Goal: Information Seeking & Learning: Find specific fact

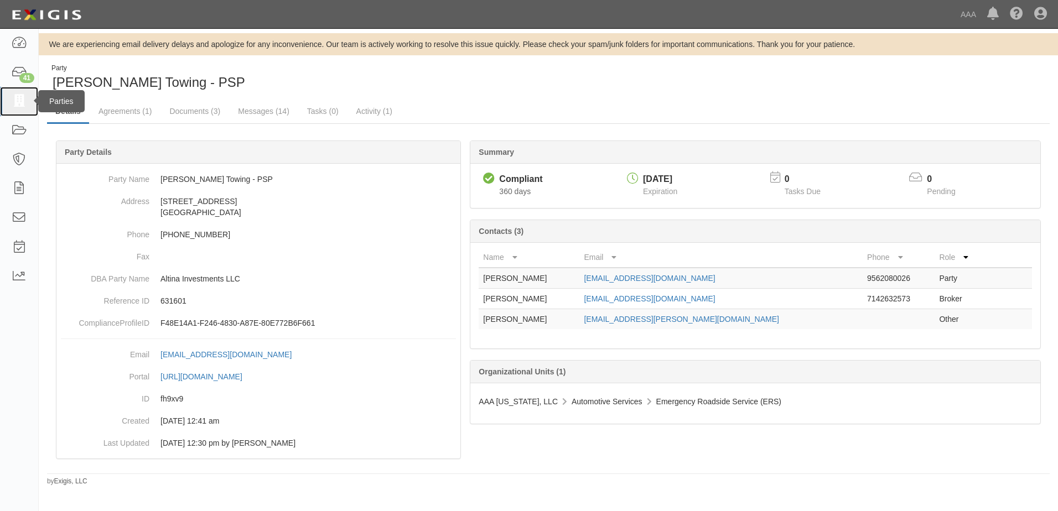
click at [14, 101] on icon at bounding box center [18, 101] width 15 height 13
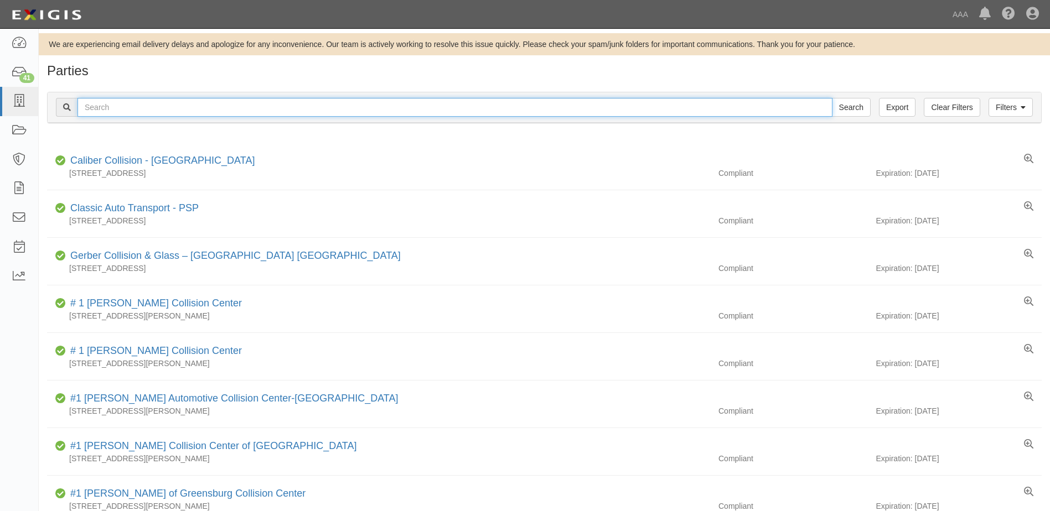
click at [136, 106] on input "text" at bounding box center [454, 107] width 755 height 19
type input "dfw armada, inc"
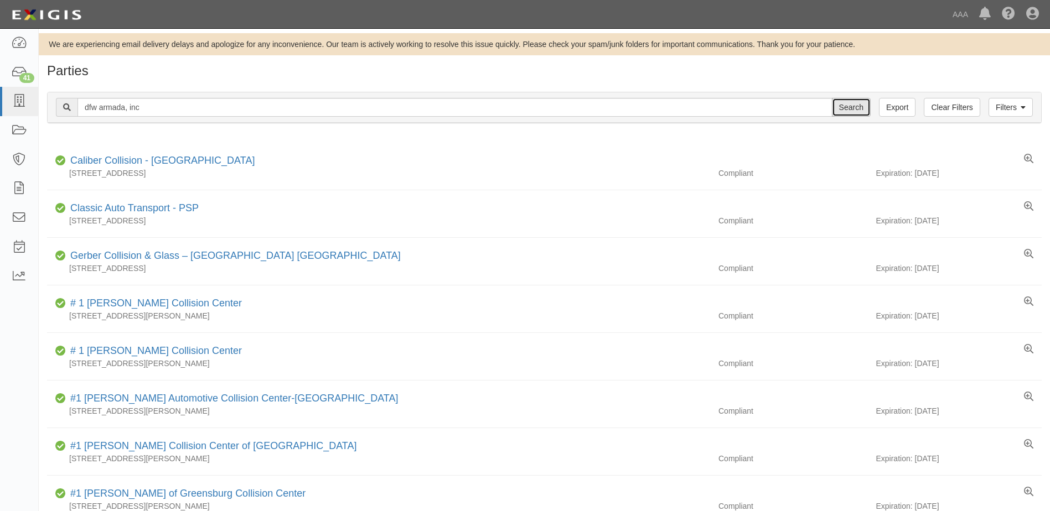
click at [851, 106] on input "Search" at bounding box center [851, 107] width 39 height 19
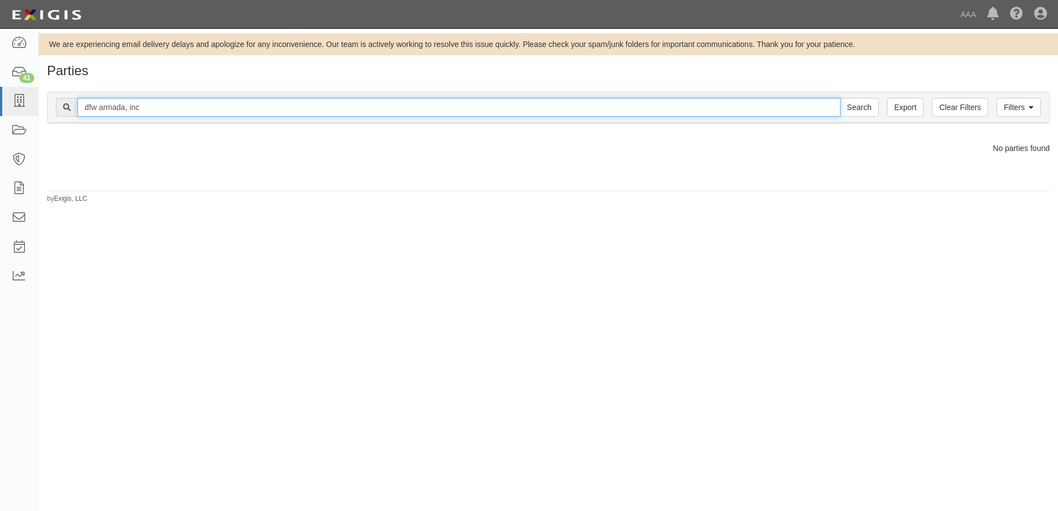
click at [162, 112] on input "dfw armada, inc" at bounding box center [458, 107] width 763 height 19
type input "dfw armada"
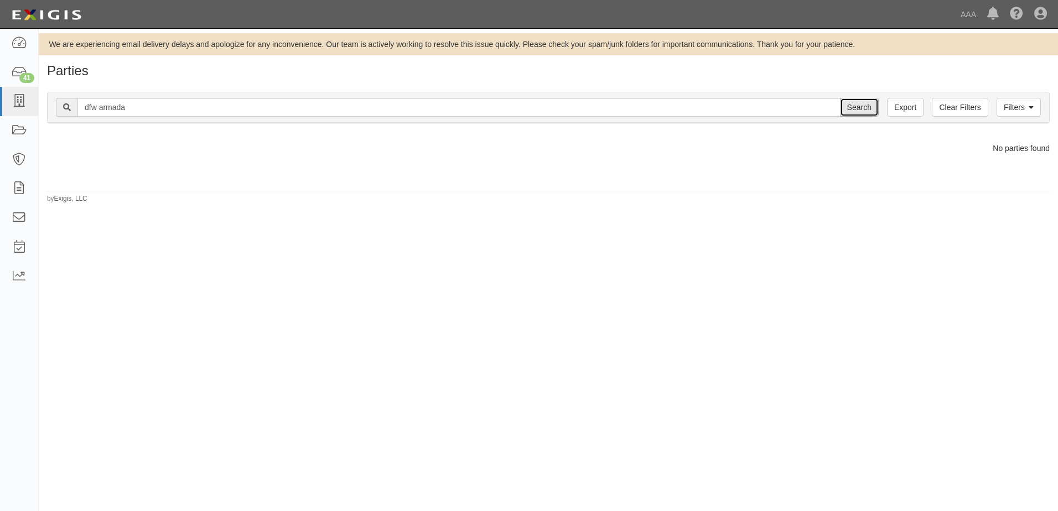
click at [862, 106] on input "Search" at bounding box center [859, 107] width 39 height 19
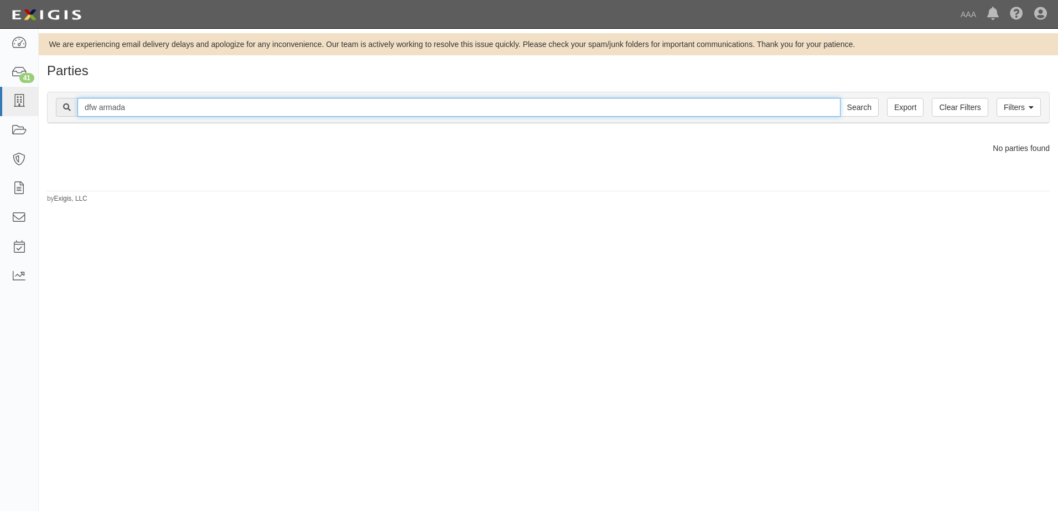
click at [144, 111] on input "dfw armada" at bounding box center [458, 107] width 763 height 19
type input "dfw armada inc"
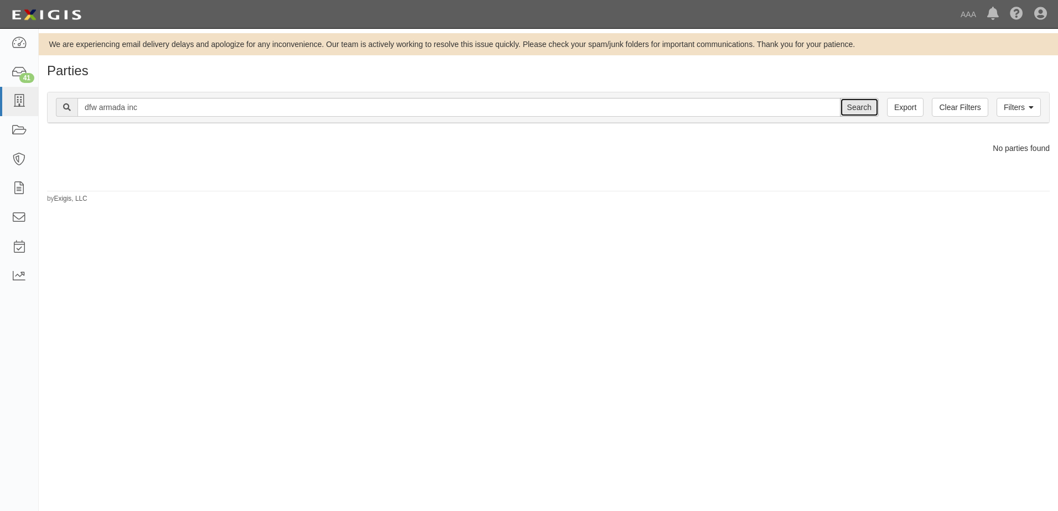
click at [854, 110] on input "Search" at bounding box center [859, 107] width 39 height 19
click at [854, 108] on input "Search" at bounding box center [859, 107] width 39 height 19
click at [24, 99] on icon at bounding box center [18, 101] width 15 height 13
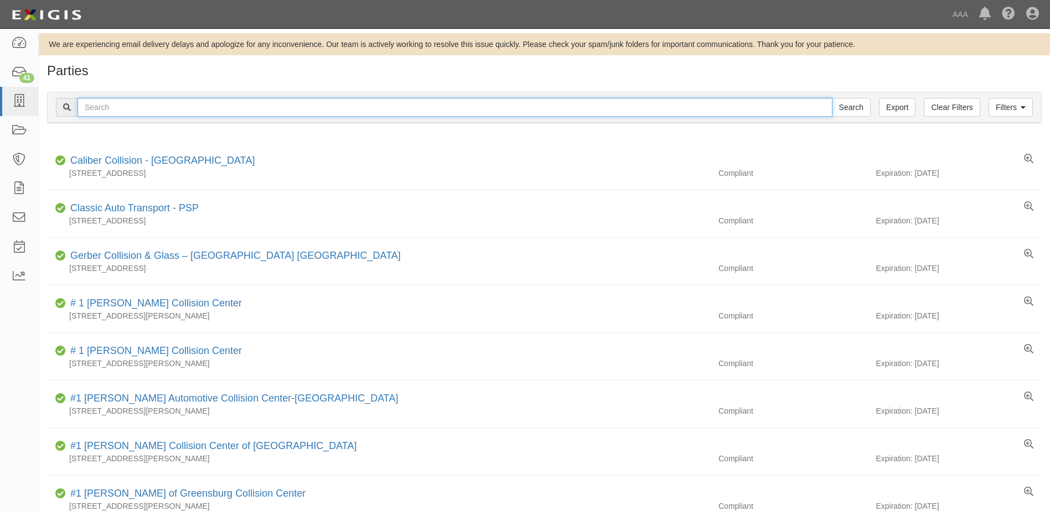
click at [143, 108] on input "text" at bounding box center [454, 107] width 755 height 19
type input "dfw"
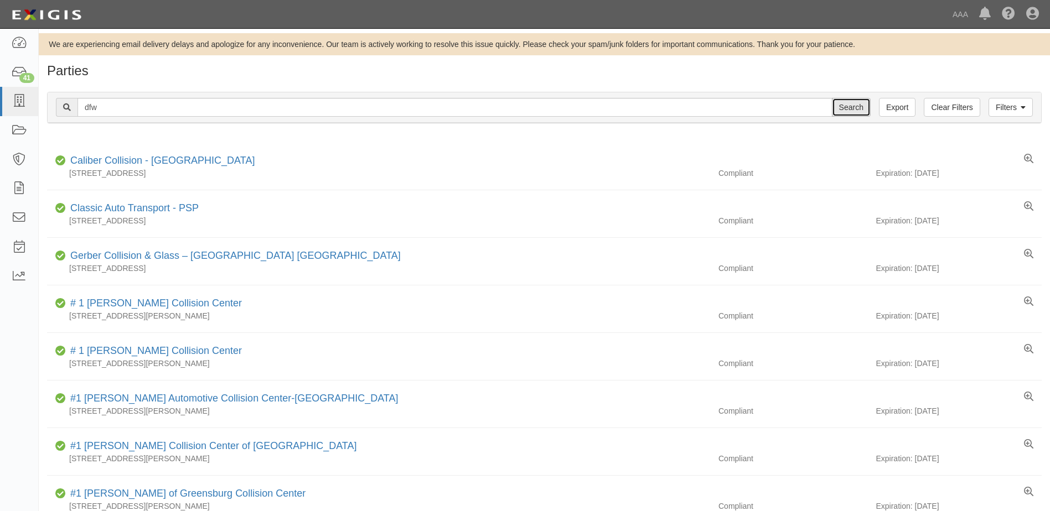
click at [859, 105] on input "Search" at bounding box center [851, 107] width 39 height 19
